Goal: Information Seeking & Learning: Stay updated

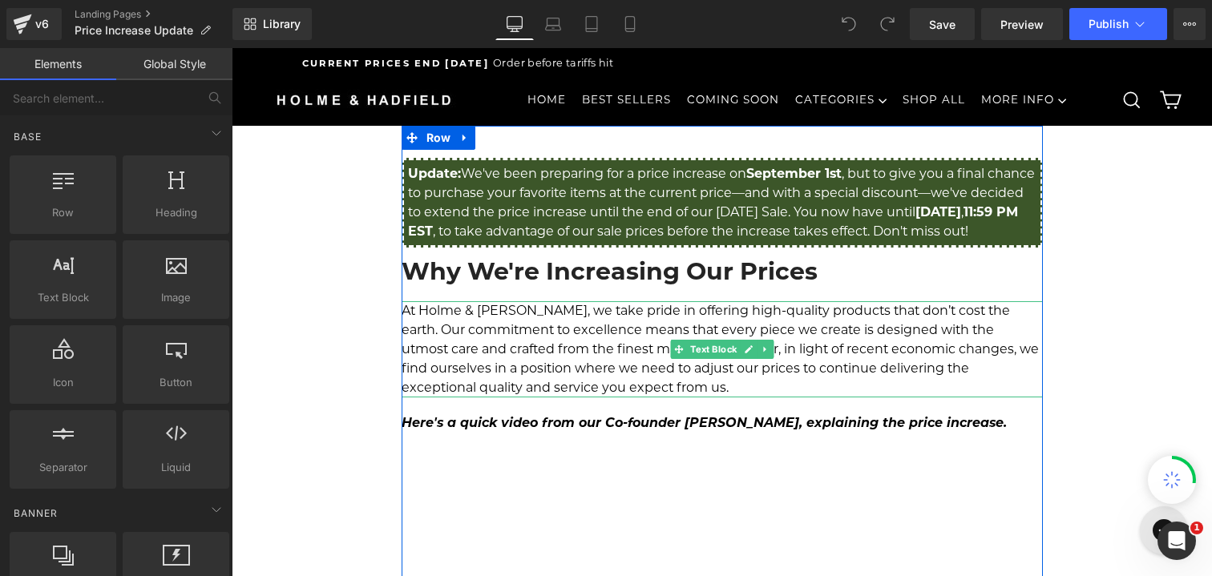
click at [505, 348] on p "At Holme & [PERSON_NAME], we take pride in offering high-quality products that …" at bounding box center [722, 349] width 641 height 96
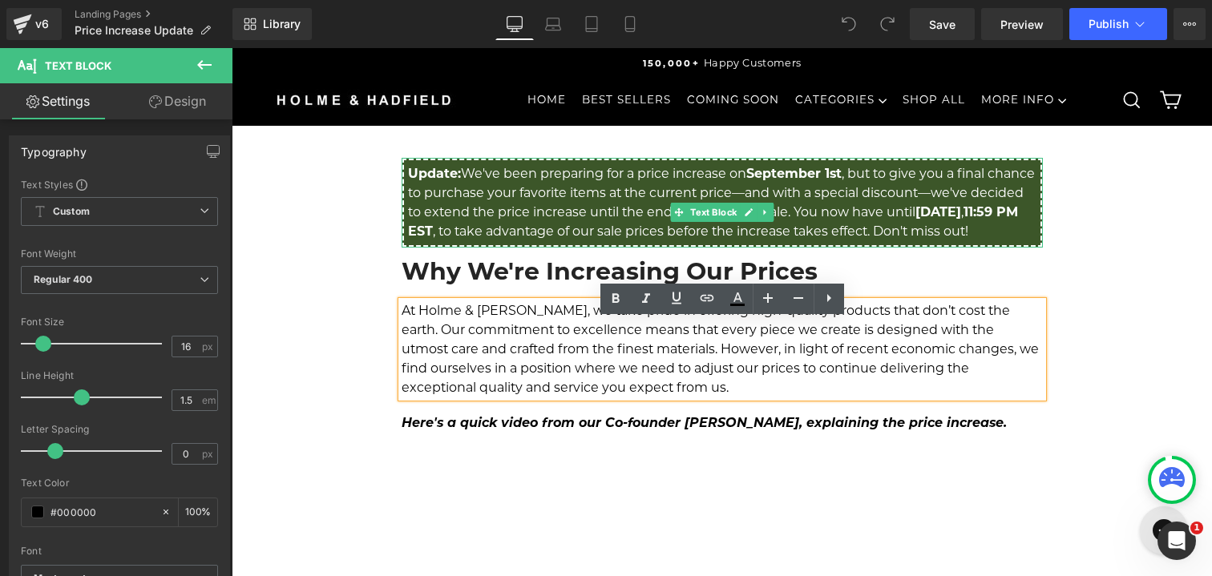
click at [522, 192] on p "Update: We've been preparing for a price increase on September 1s t , but to gi…" at bounding box center [722, 202] width 628 height 77
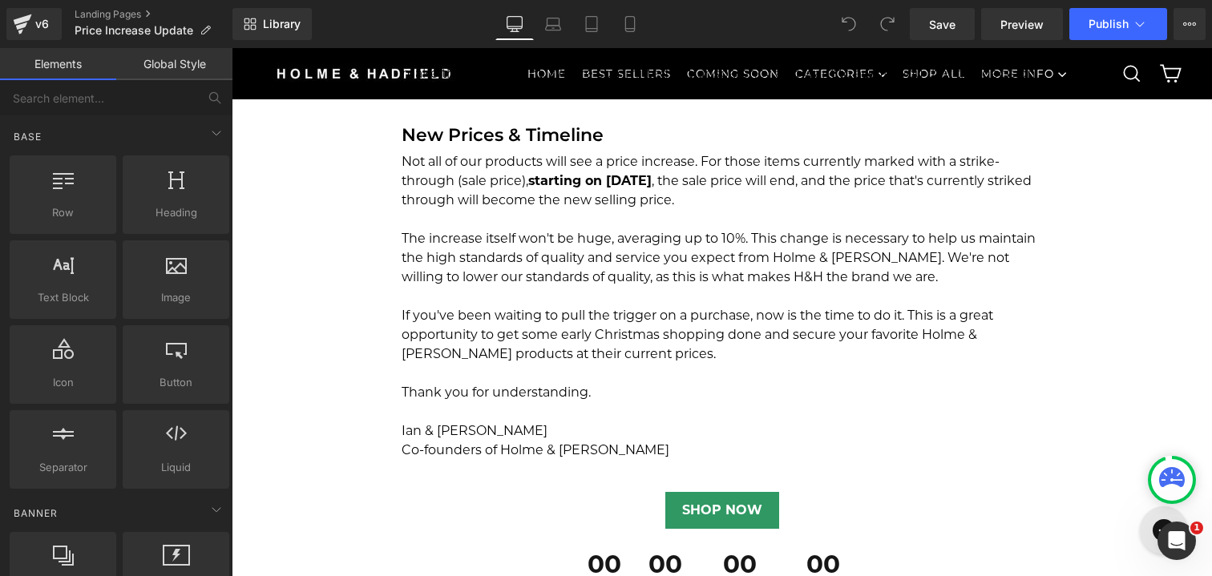
scroll to position [1311, 0]
